Goal: Transaction & Acquisition: Purchase product/service

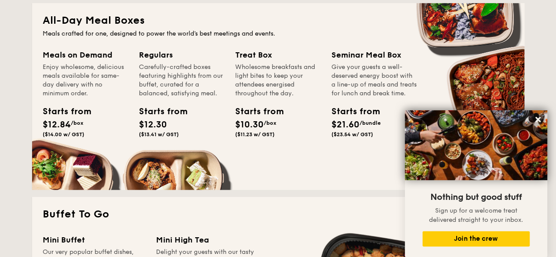
scroll to position [440, 0]
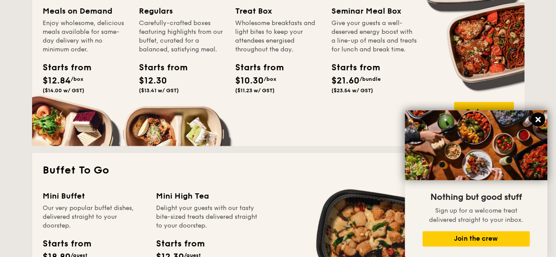
click at [539, 120] on icon at bounding box center [538, 119] width 5 height 5
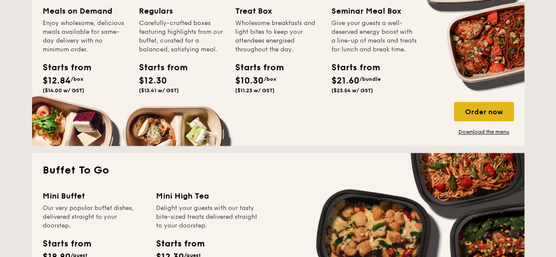
click at [490, 114] on div "Order now" at bounding box center [484, 111] width 60 height 19
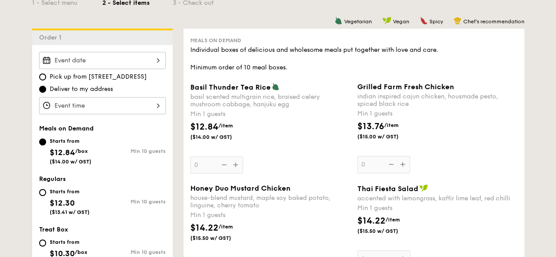
scroll to position [220, 0]
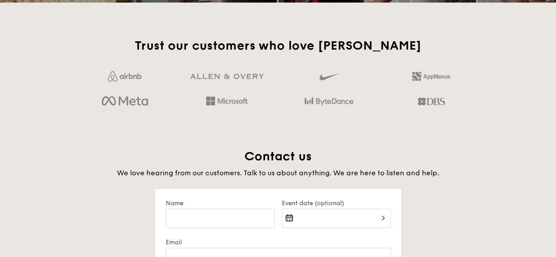
scroll to position [1294, 0]
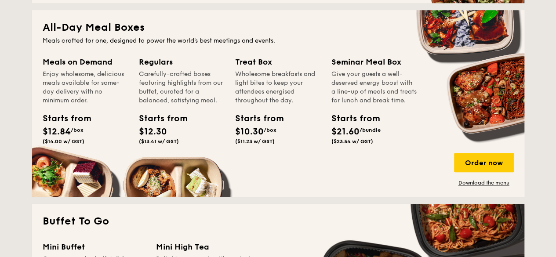
scroll to position [440, 0]
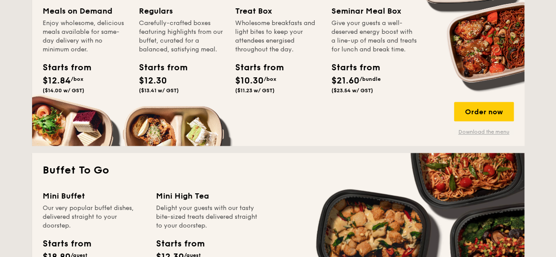
click at [493, 131] on link "Download the menu" at bounding box center [484, 131] width 60 height 7
